Goal: Navigation & Orientation: Find specific page/section

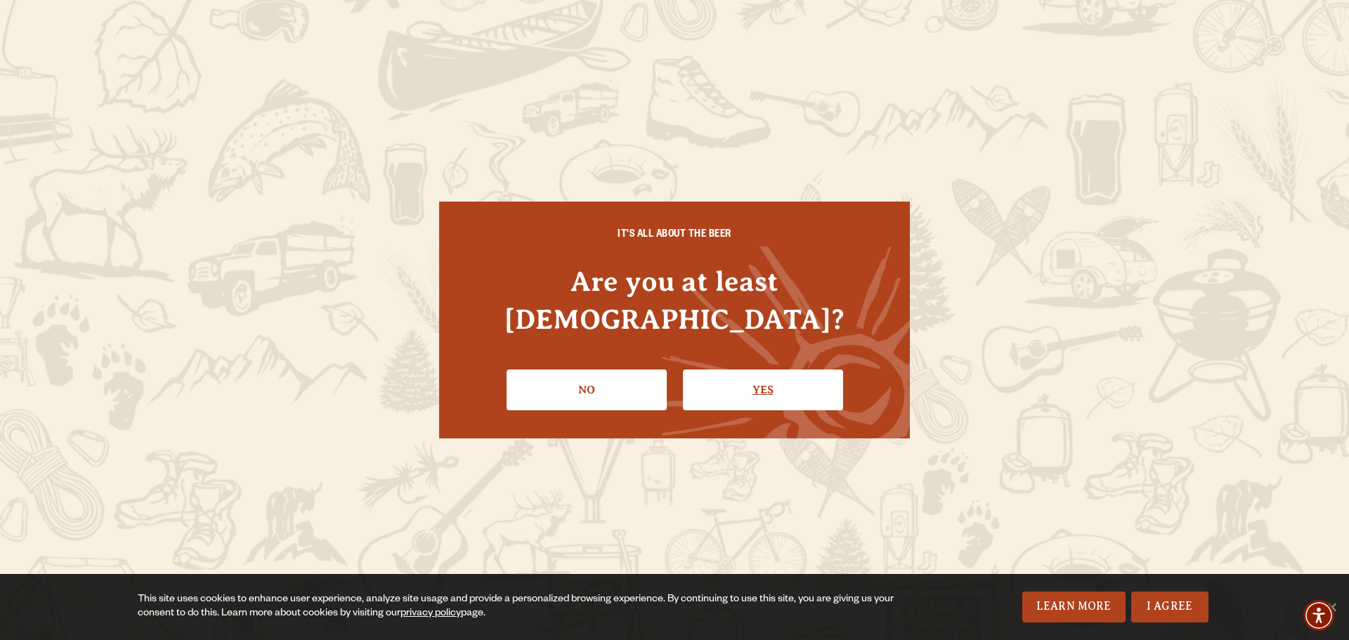
click at [792, 370] on link "Yes" at bounding box center [763, 390] width 160 height 41
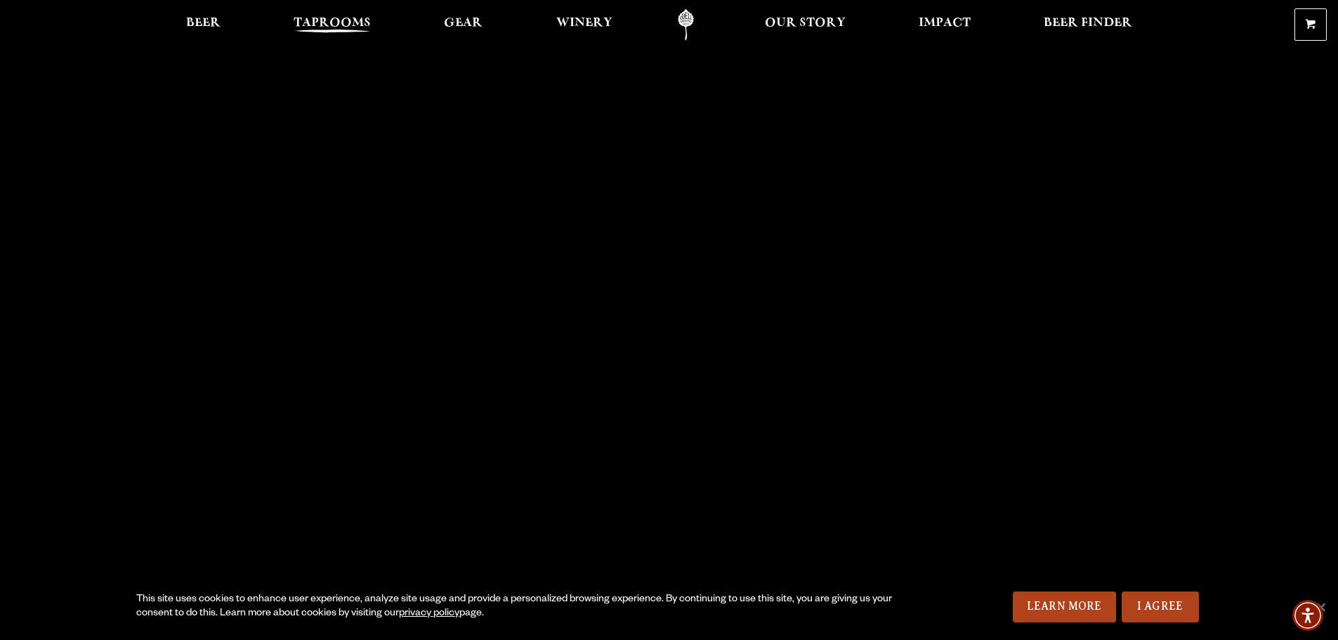
click at [328, 18] on span "Taprooms" at bounding box center [332, 23] width 77 height 11
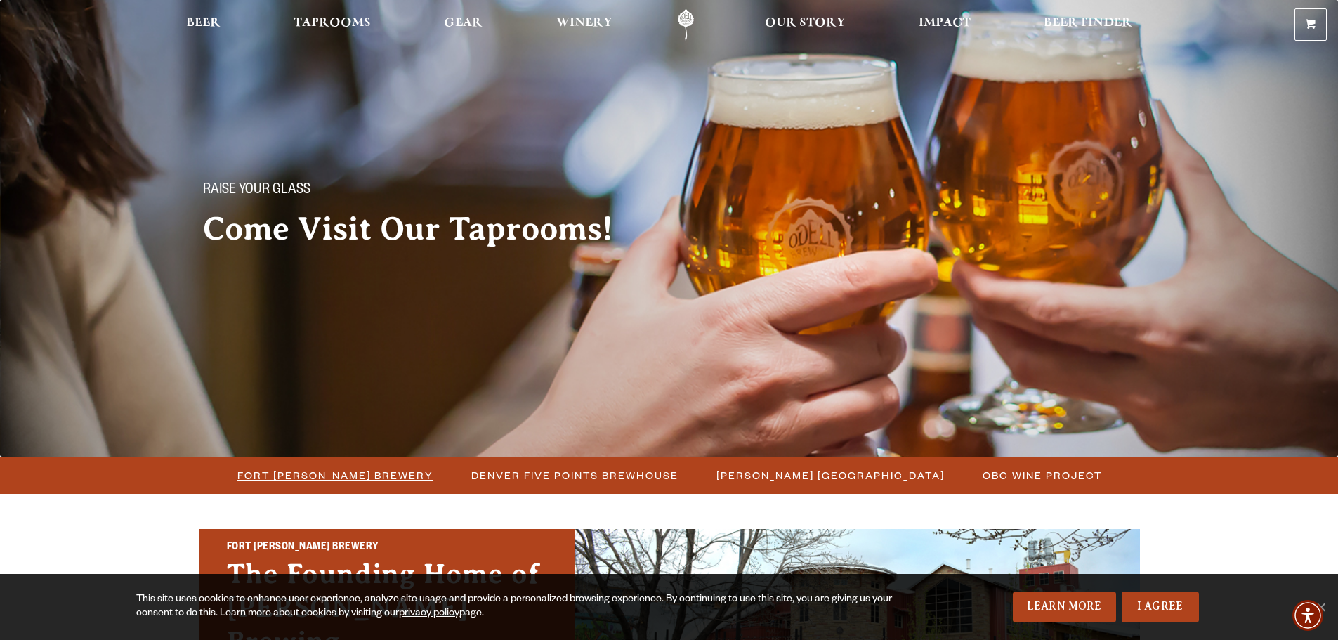
click at [339, 481] on span "Fort [PERSON_NAME] Brewery" at bounding box center [335, 475] width 196 height 20
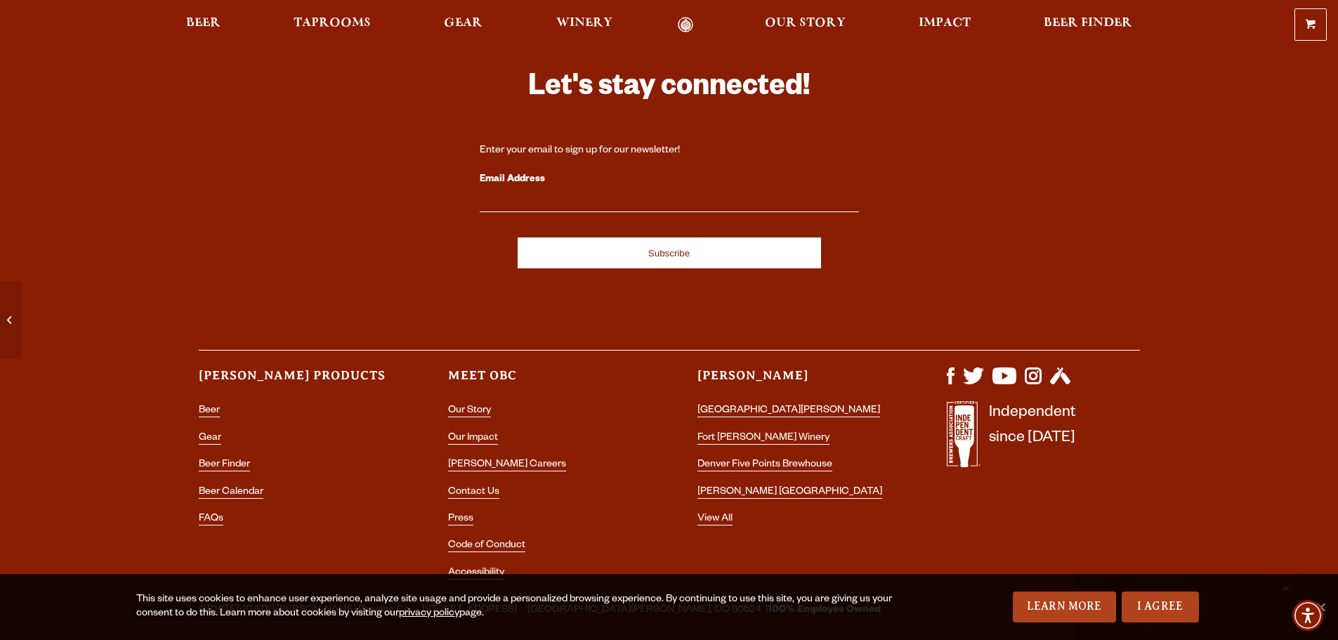
scroll to position [6035, 0]
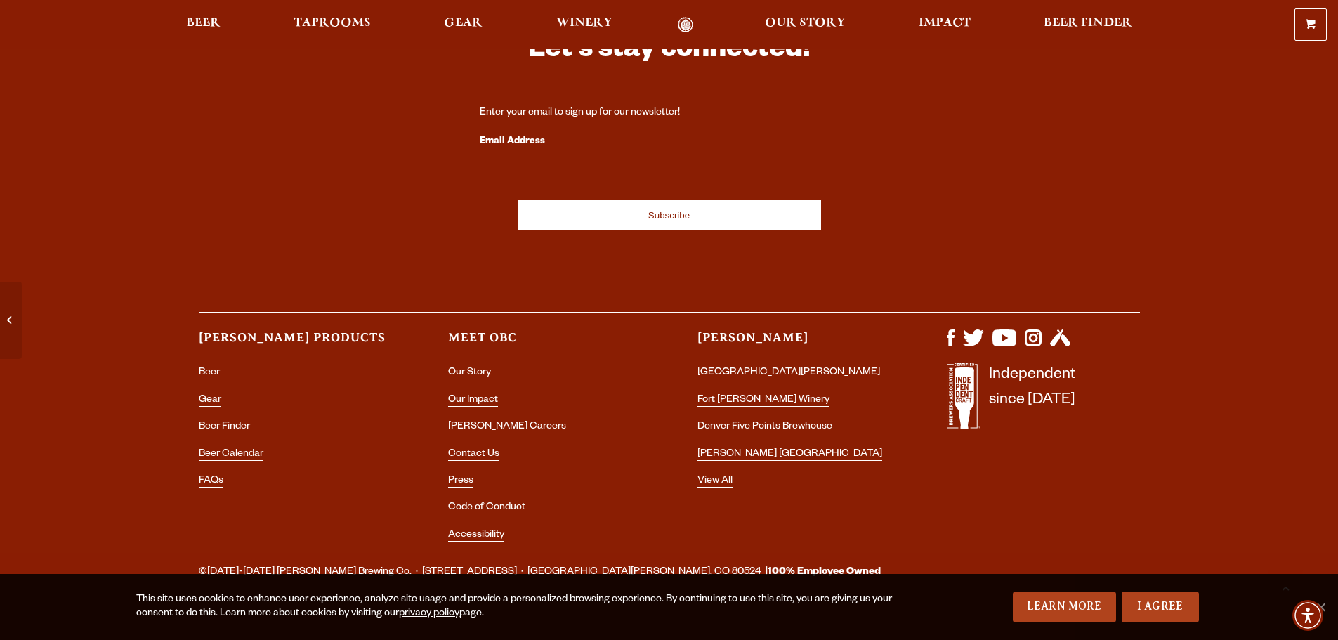
click at [946, 324] on div "Let's stay connected! Enter your email to sign up for our newsletter! Email Add…" at bounding box center [670, 275] width 1012 height 556
click at [948, 329] on img "Visit us on Facebook" at bounding box center [951, 337] width 8 height 17
